Goal: Task Accomplishment & Management: Complete application form

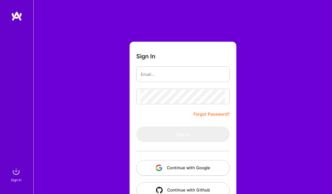
click at [188, 77] on input "email" at bounding box center [183, 74] width 85 height 14
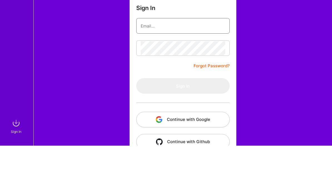
scroll to position [16, 0]
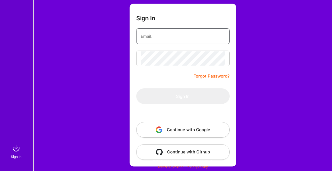
type input "[EMAIL_ADDRESS][DOMAIN_NAME]"
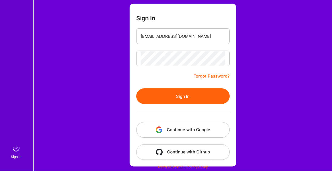
click at [207, 112] on button "Sign In" at bounding box center [182, 120] width 93 height 16
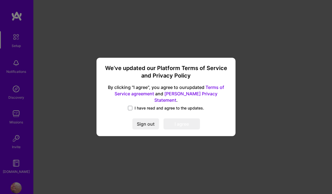
click at [132, 107] on label "I have read and agree to the updates." at bounding box center [166, 108] width 76 height 6
click at [0, 0] on input "I have read and agree to the updates." at bounding box center [0, 0] width 0 height 0
click at [179, 124] on button "I agree" at bounding box center [182, 124] width 36 height 11
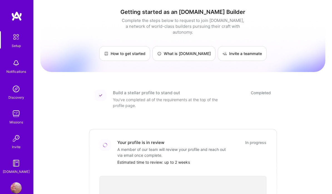
click at [221, 102] on div "You've completed all of the requirements at the top of the profile page." at bounding box center [168, 103] width 111 height 12
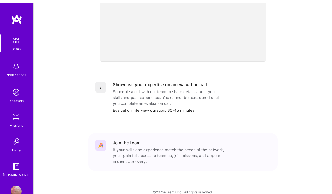
scroll to position [211, 0]
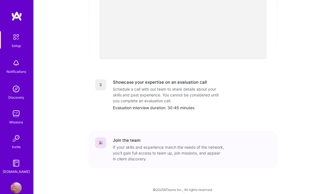
click at [16, 164] on img at bounding box center [16, 163] width 11 height 11
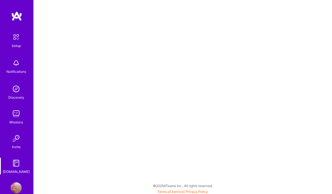
click at [15, 94] on img at bounding box center [16, 88] width 11 height 11
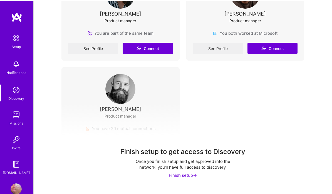
scroll to position [199, 0]
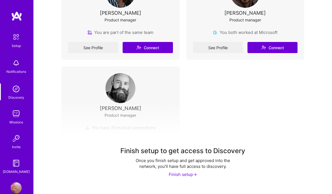
click at [187, 173] on div "Finish setup ->" at bounding box center [183, 175] width 28 height 6
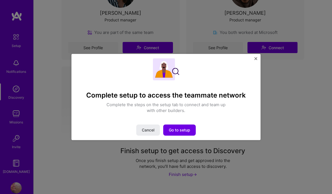
click at [187, 119] on div "Complete setup to access the teammate network Complete the steps on the setup t…" at bounding box center [166, 96] width 180 height 77
click at [184, 129] on span "Go to setup" at bounding box center [179, 130] width 21 height 6
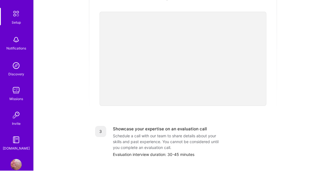
scroll to position [164, 0]
